Goal: Task Accomplishment & Management: Use online tool/utility

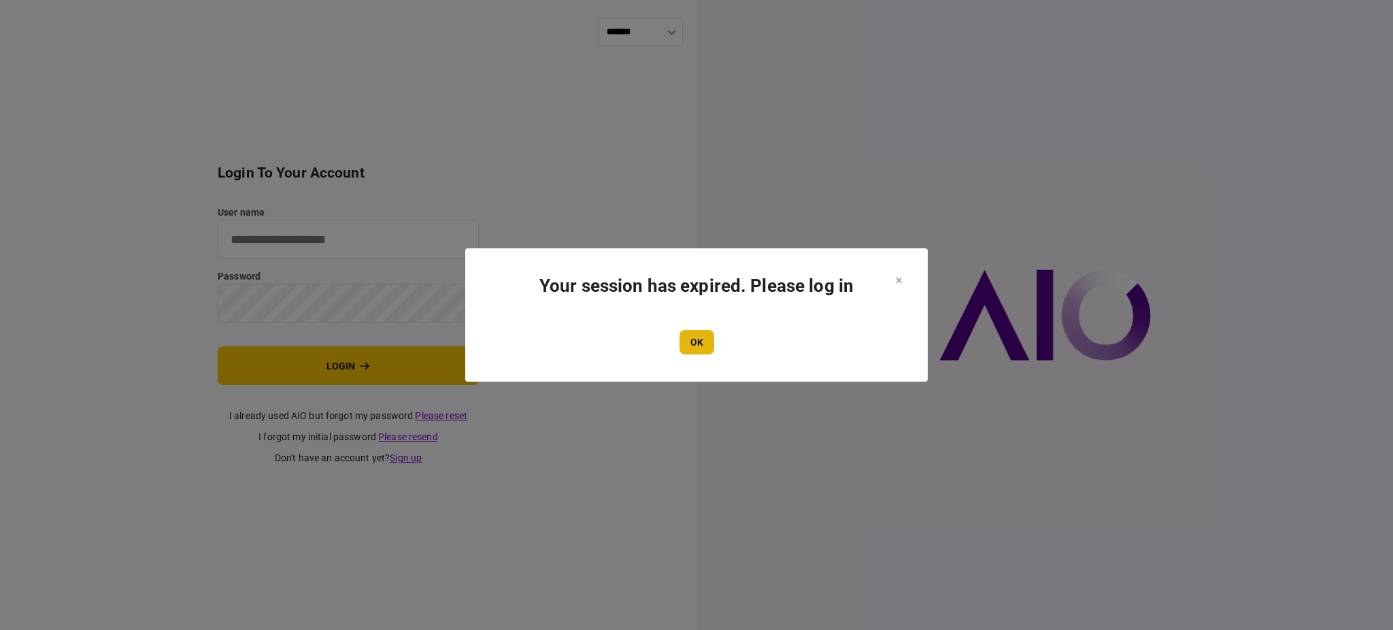
type input "*******"
click at [699, 350] on button "OK" at bounding box center [696, 342] width 35 height 24
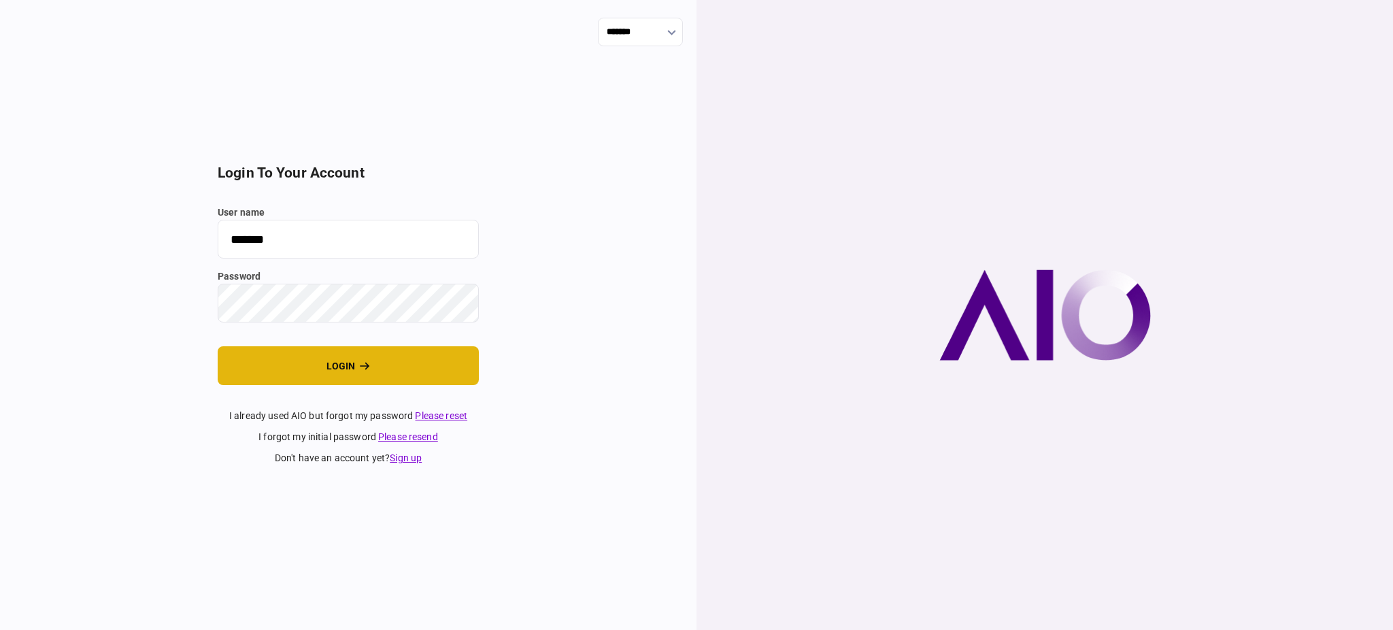
click at [350, 368] on button "login" at bounding box center [348, 365] width 261 height 39
